Goal: Task Accomplishment & Management: Manage account settings

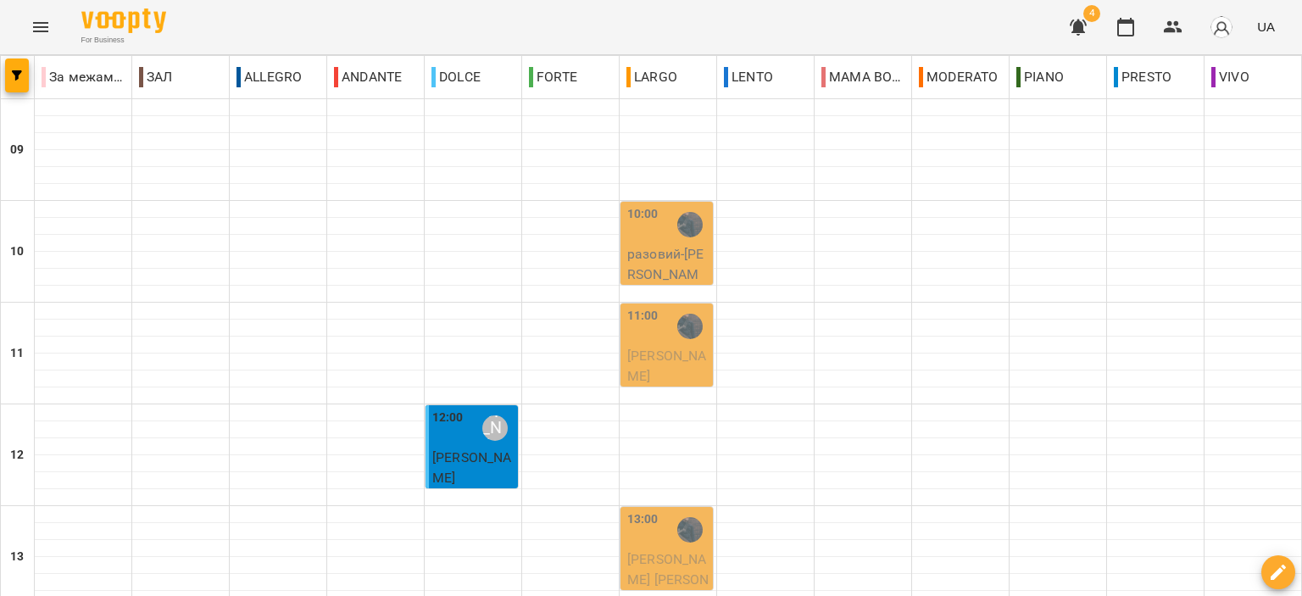
scroll to position [424, 0]
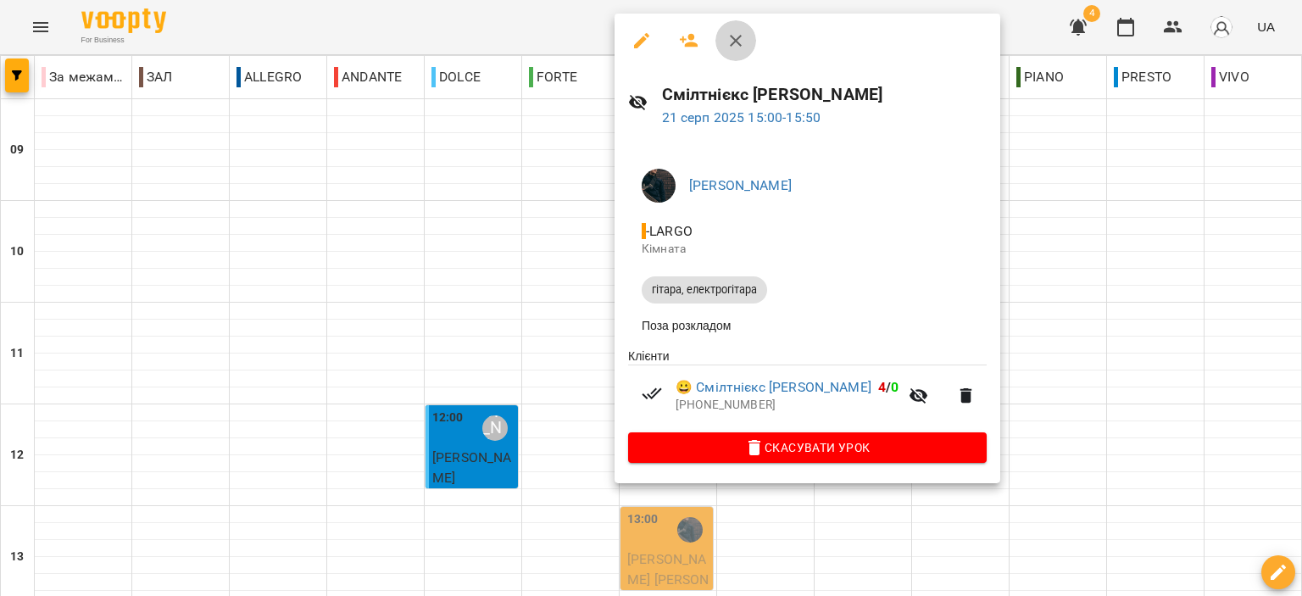
click at [740, 42] on icon "button" at bounding box center [736, 41] width 20 height 20
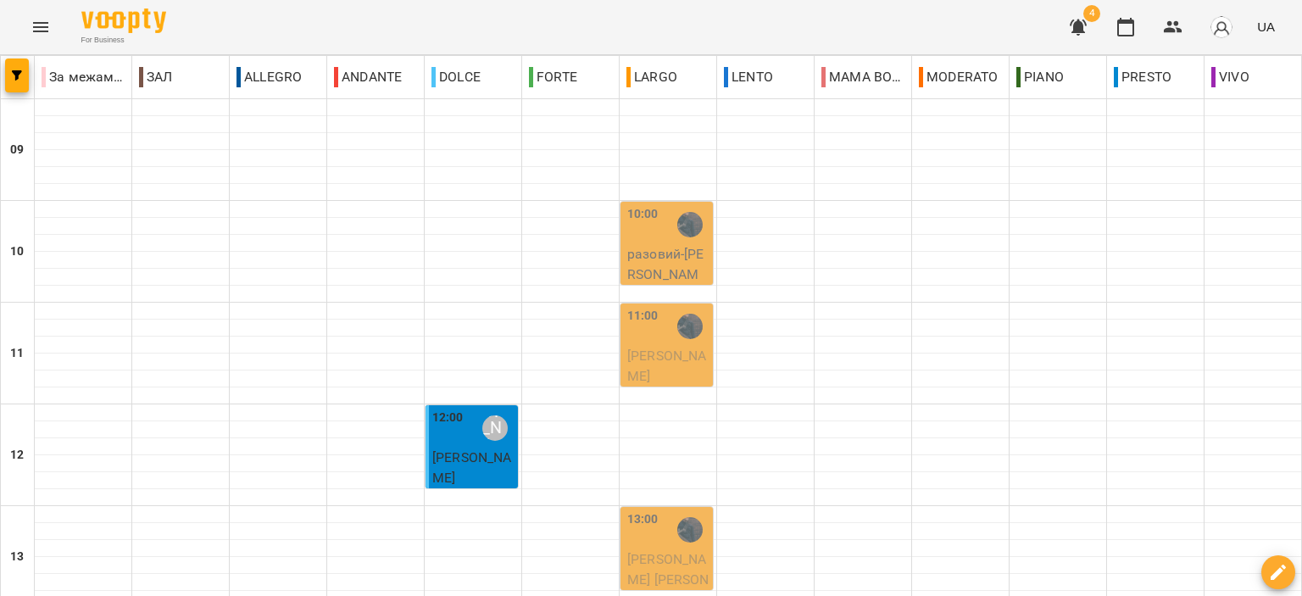
click at [1077, 25] on icon "button" at bounding box center [1078, 28] width 17 height 16
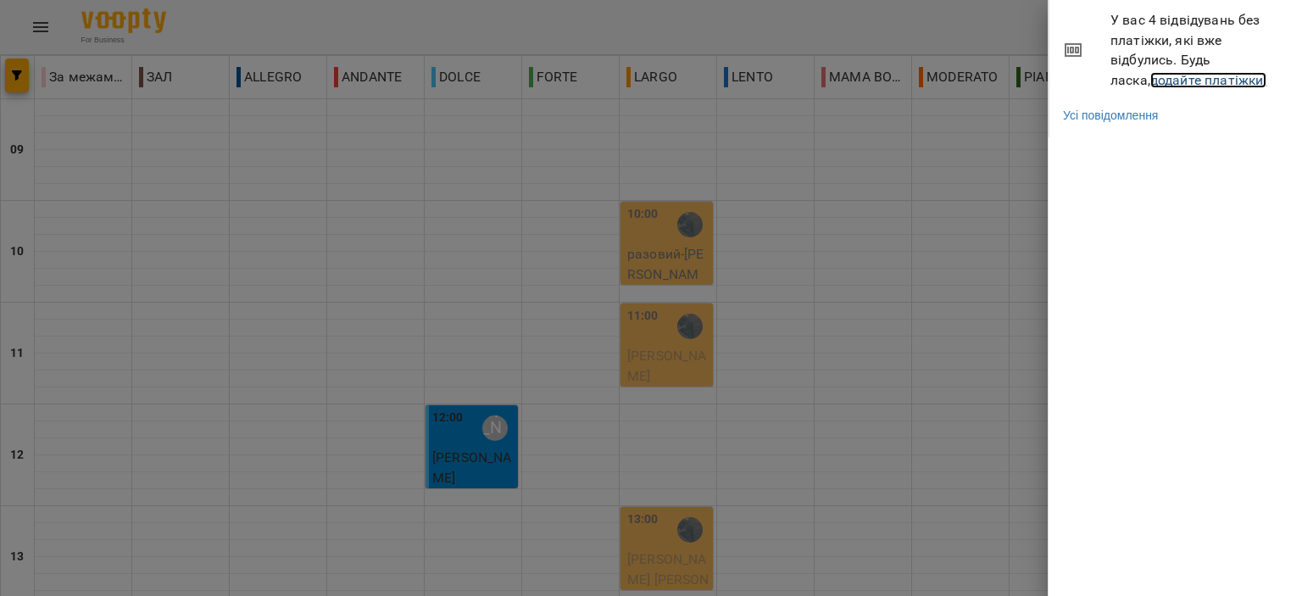
click at [1166, 81] on link "додайте платіжки!" at bounding box center [1209, 80] width 117 height 16
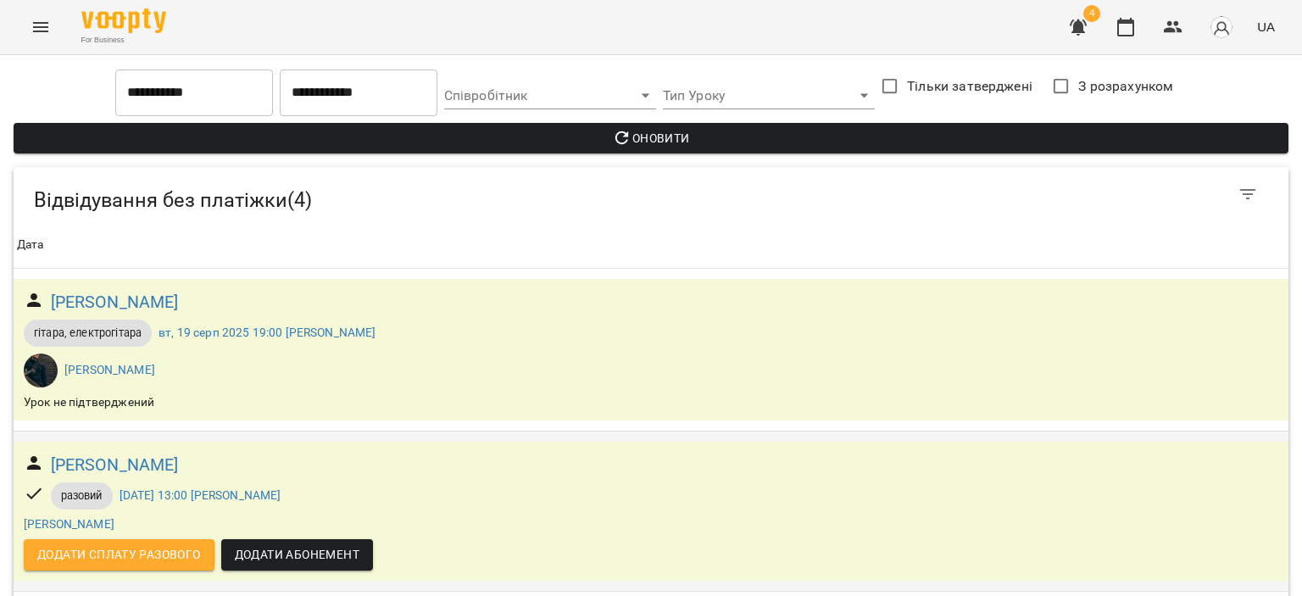
scroll to position [333, 0]
click at [1134, 23] on icon "button" at bounding box center [1126, 27] width 17 height 19
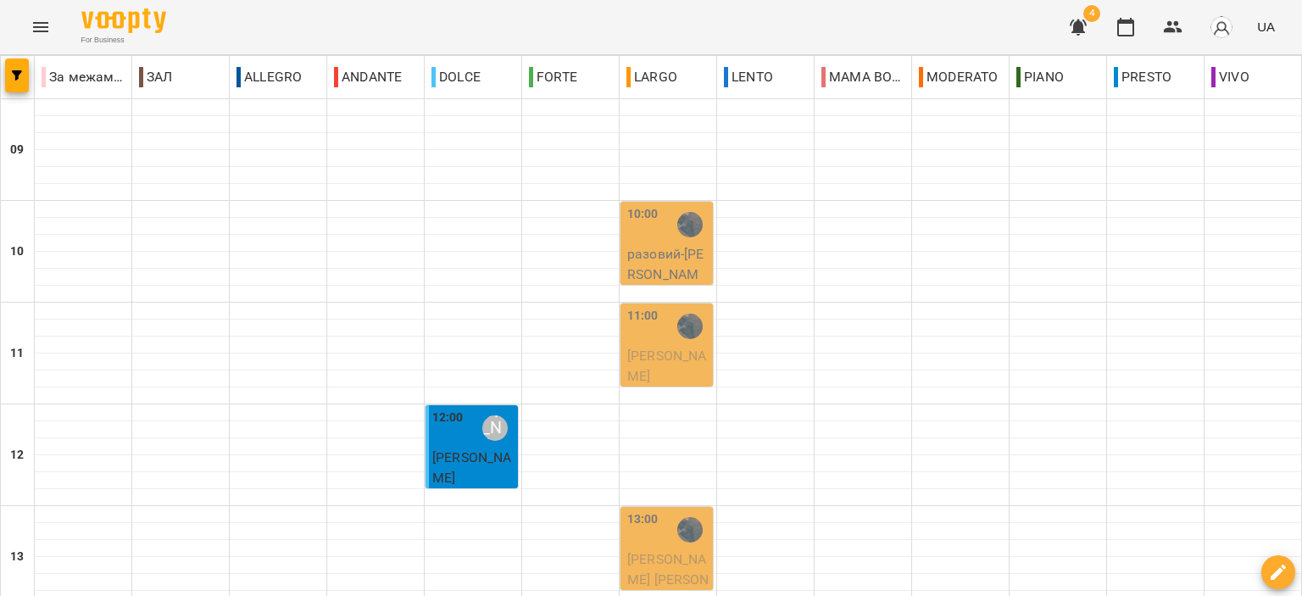
scroll to position [424, 0]
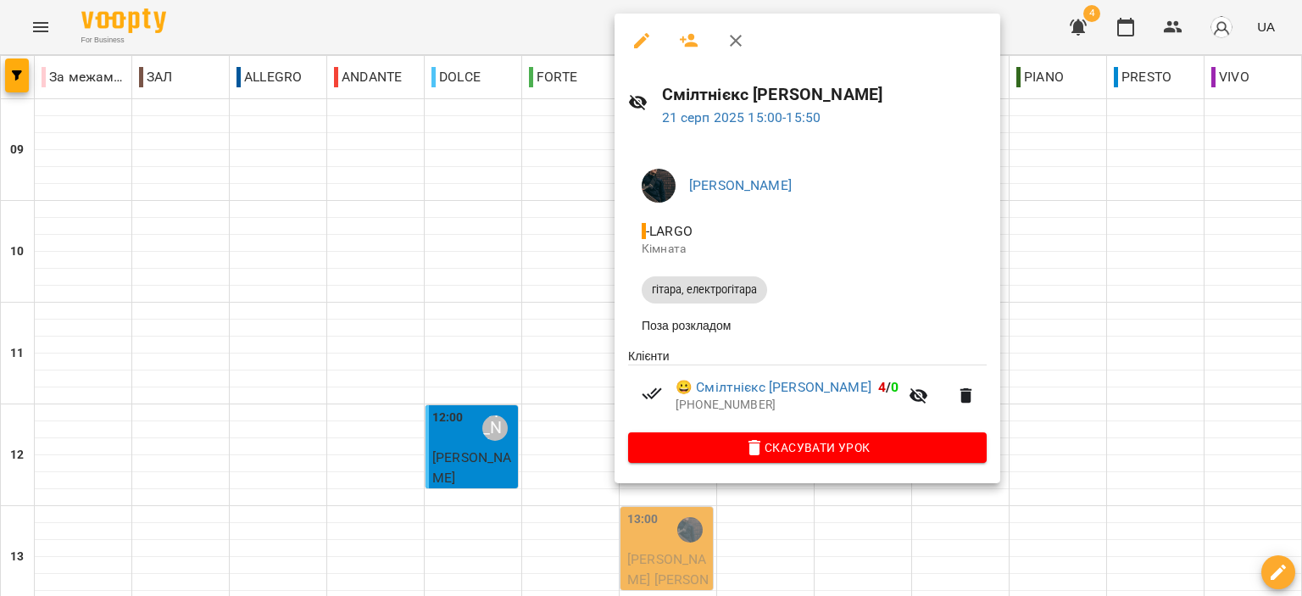
click at [737, 40] on icon "button" at bounding box center [736, 41] width 20 height 20
